Goal: Task Accomplishment & Management: Use online tool/utility

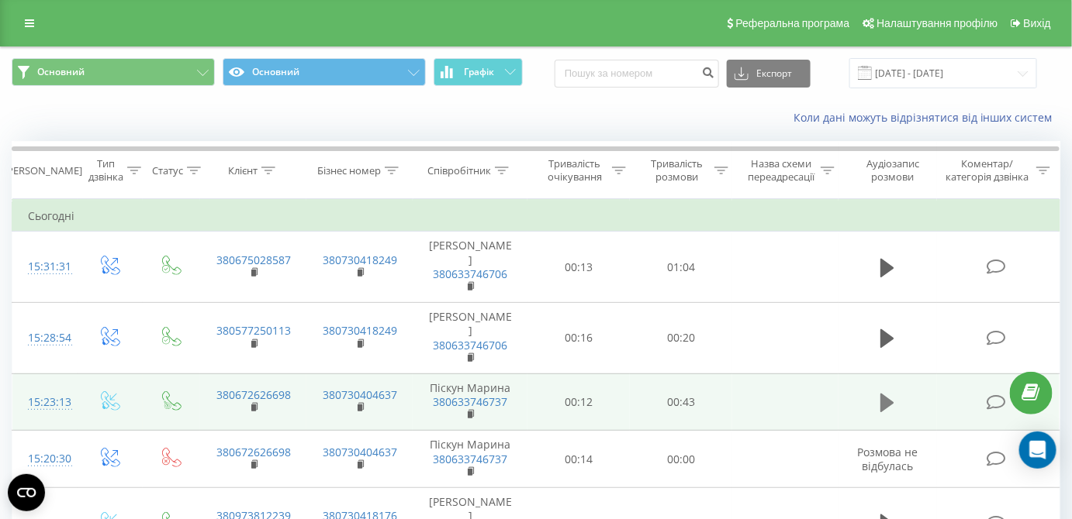
click at [891, 402] on icon at bounding box center [887, 403] width 14 height 19
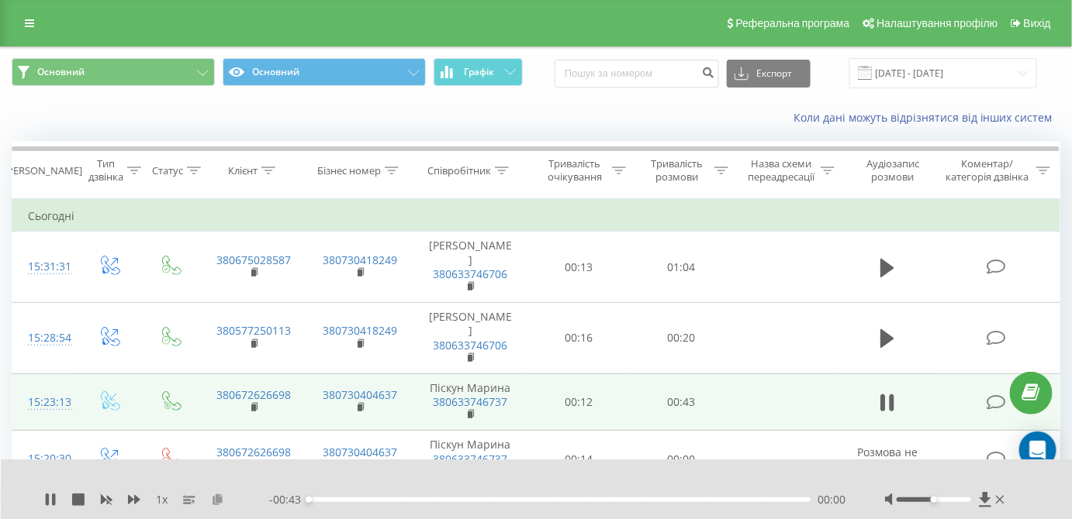
click at [214, 501] on icon at bounding box center [217, 499] width 13 height 11
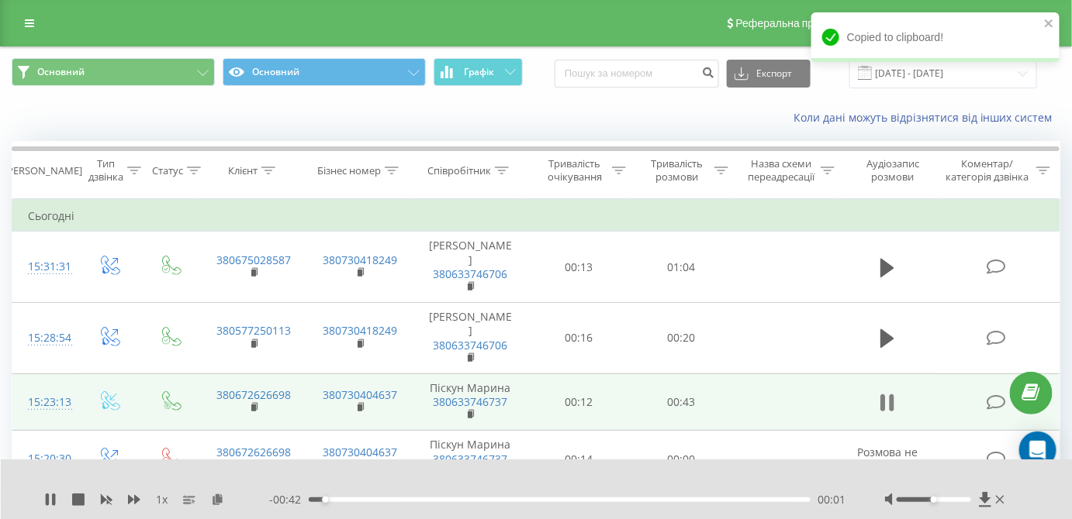
click at [890, 404] on icon at bounding box center [891, 403] width 5 height 17
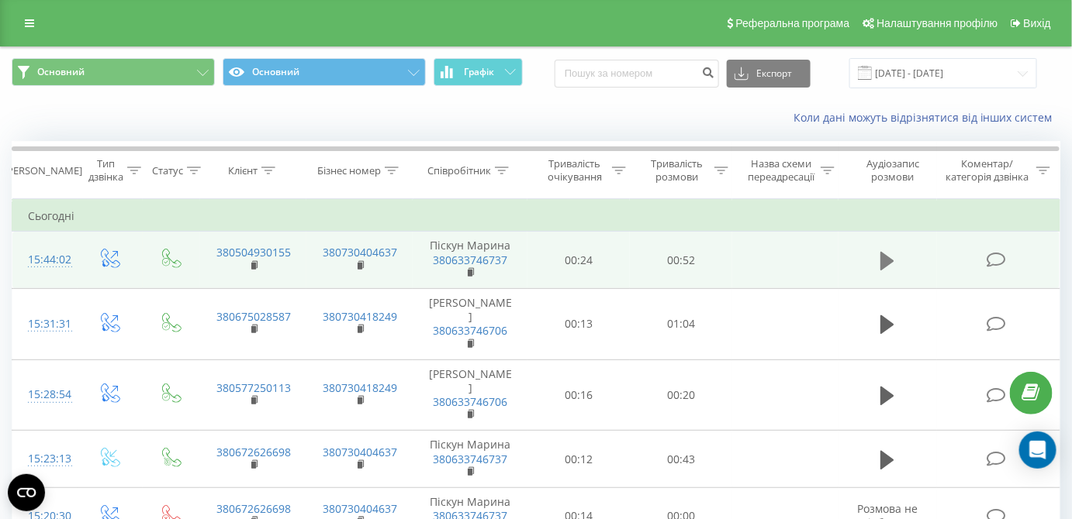
click at [882, 259] on icon at bounding box center [887, 260] width 14 height 19
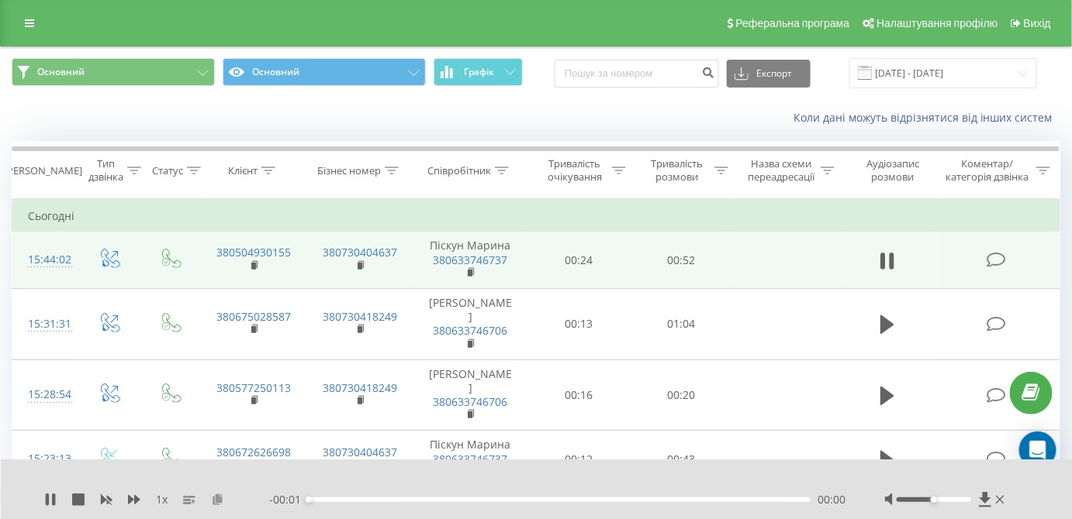
drag, startPoint x: 221, startPoint y: 499, endPoint x: 263, endPoint y: 493, distance: 42.3
click at [221, 500] on icon at bounding box center [217, 499] width 13 height 11
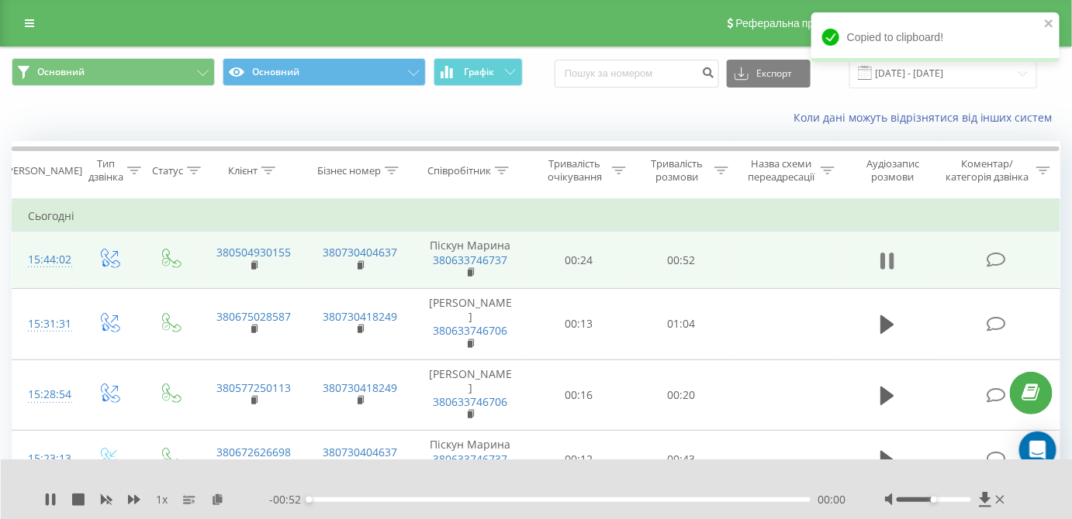
click at [885, 260] on icon at bounding box center [883, 261] width 5 height 17
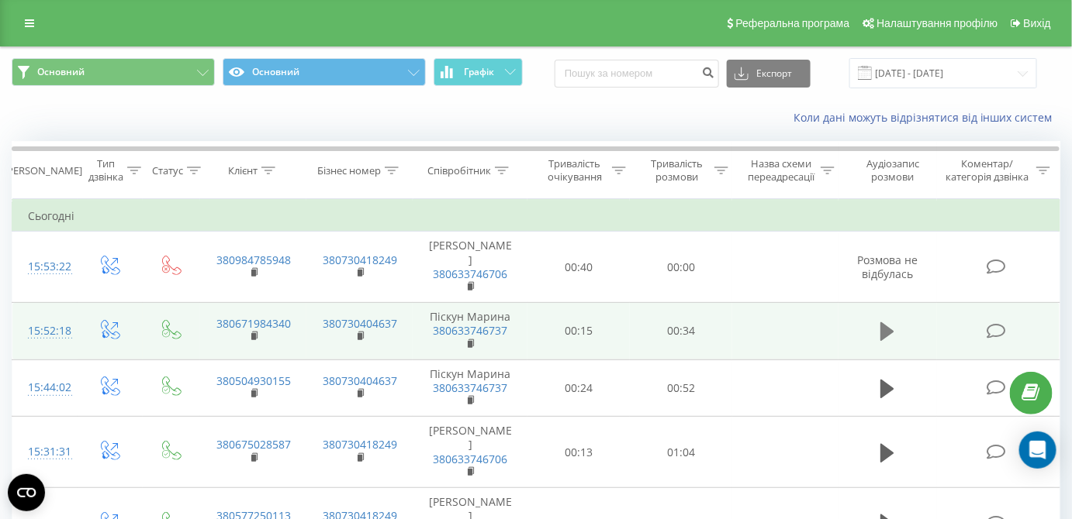
click at [892, 332] on icon at bounding box center [887, 332] width 14 height 19
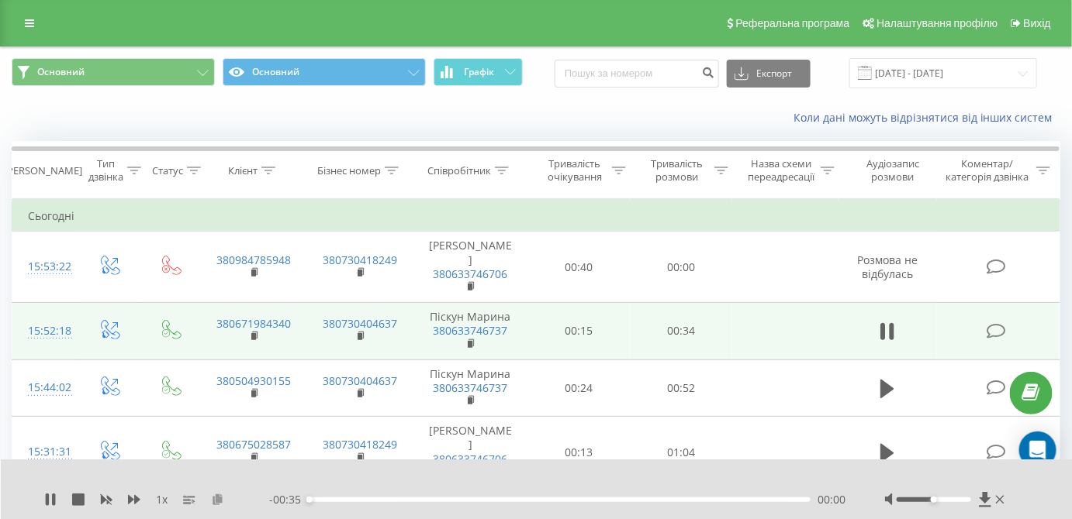
click at [217, 499] on icon at bounding box center [217, 499] width 13 height 11
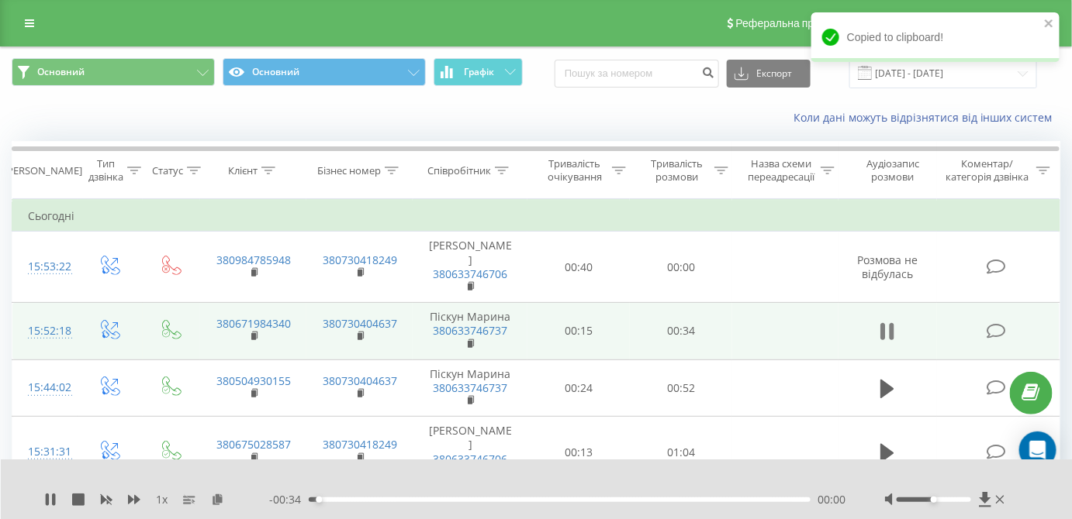
click at [891, 330] on icon at bounding box center [891, 331] width 5 height 17
